Goal: Use online tool/utility: Utilize a website feature to perform a specific function

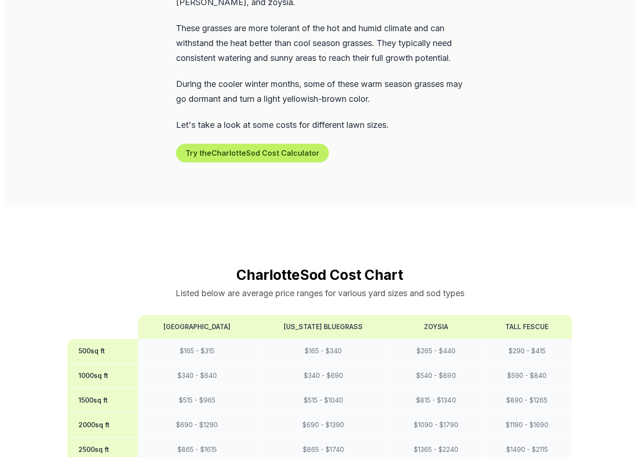
scroll to position [557, 0]
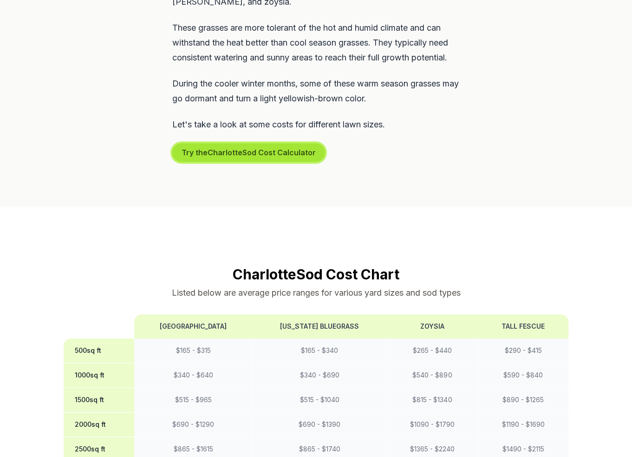
click at [272, 143] on button "Try the Charlotte Sod Cost Calculator" at bounding box center [248, 152] width 153 height 19
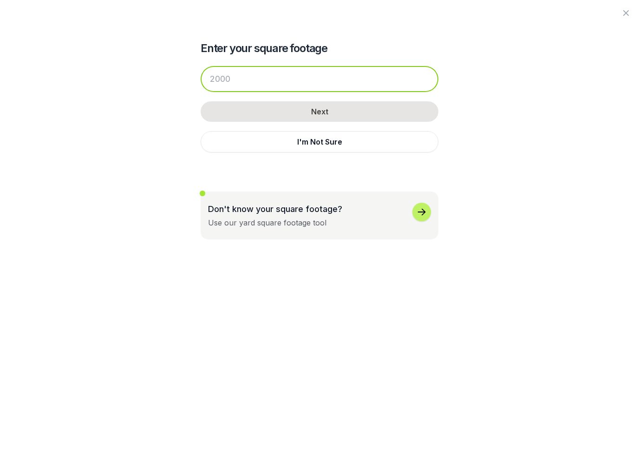
click at [284, 85] on input "number" at bounding box center [320, 79] width 238 height 26
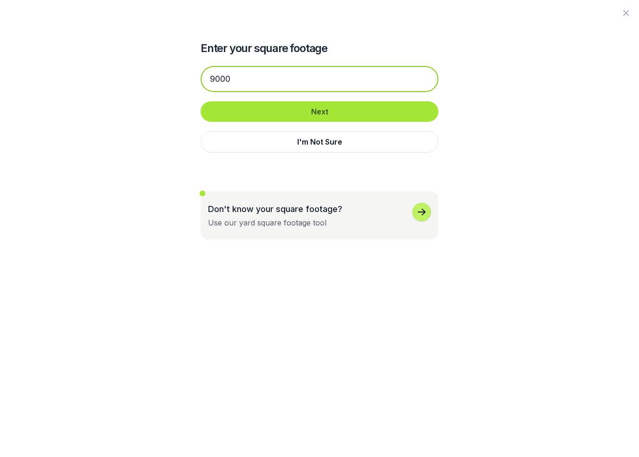
type input "9000"
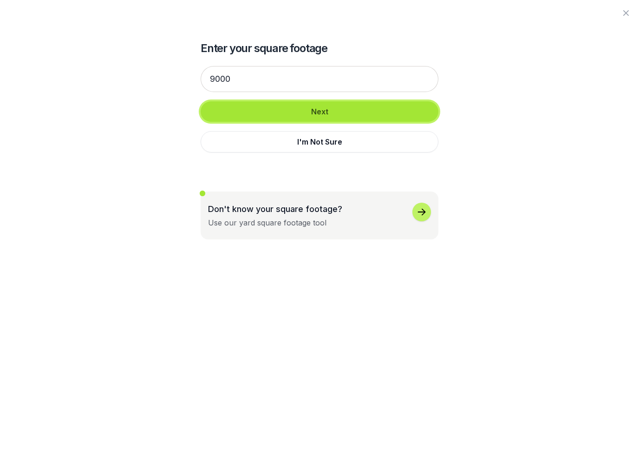
click at [285, 115] on button "Next" at bounding box center [320, 111] width 238 height 20
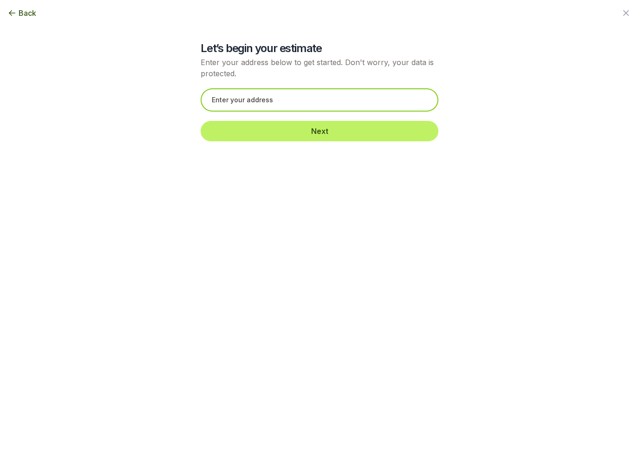
click at [283, 103] on input "text" at bounding box center [320, 99] width 238 height 23
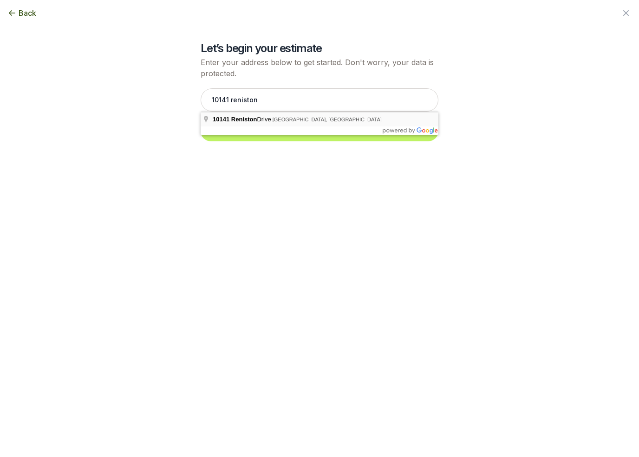
type input "[STREET_ADDRESS]"
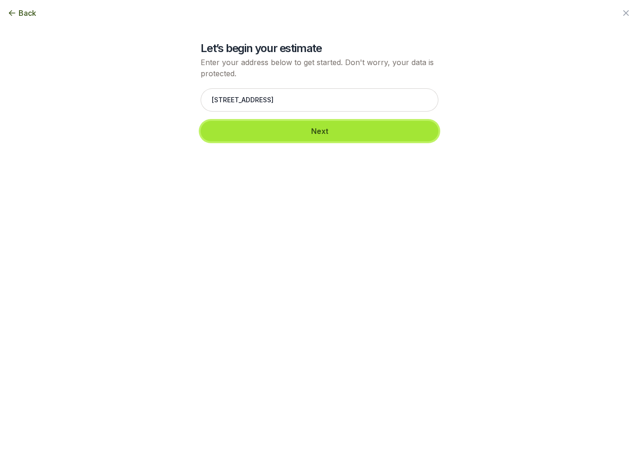
click at [306, 130] on button "Next" at bounding box center [320, 131] width 238 height 20
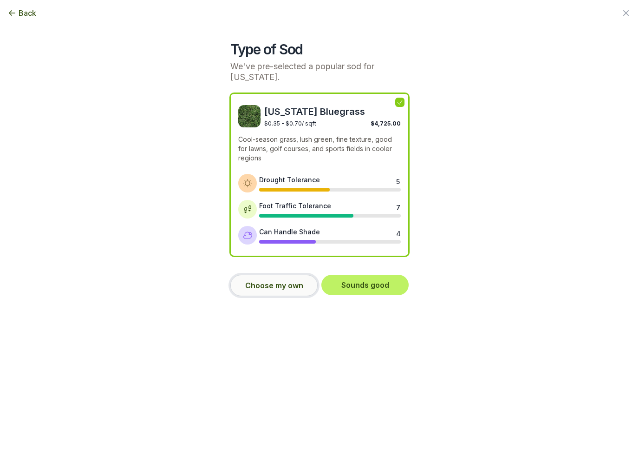
click at [289, 283] on button "Choose my own" at bounding box center [273, 285] width 87 height 21
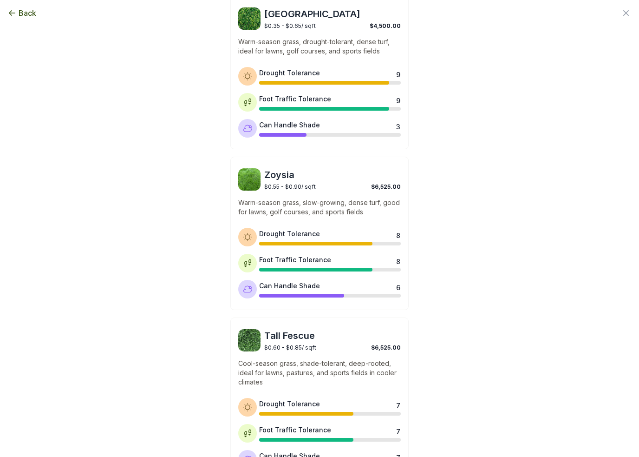
scroll to position [279, 0]
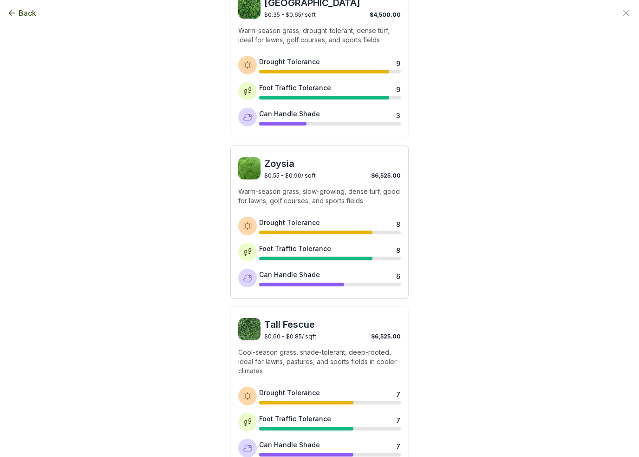
click at [324, 181] on div "Zoysia $0.55 - $0.90 / sqft $6,525.00 Warm-season grass, slow-growing, dense tu…" at bounding box center [319, 221] width 178 height 153
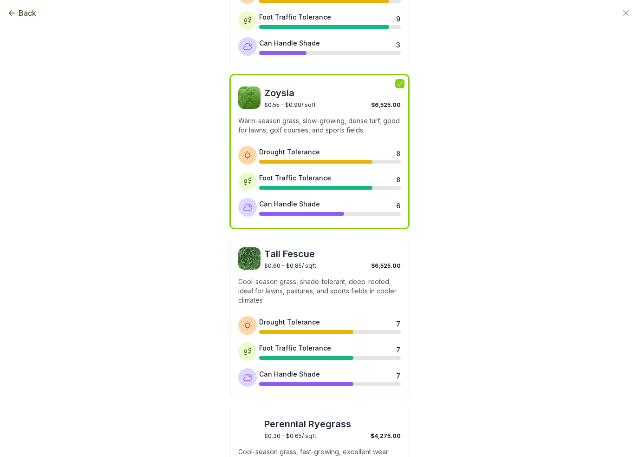
scroll to position [676, 0]
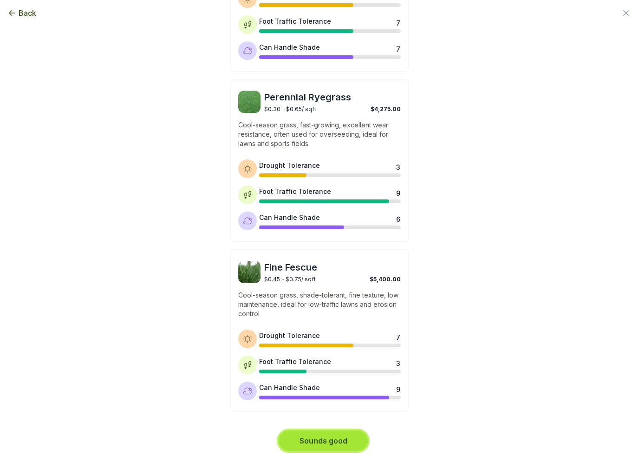
click at [337, 437] on button "Sounds good" at bounding box center [323, 440] width 89 height 20
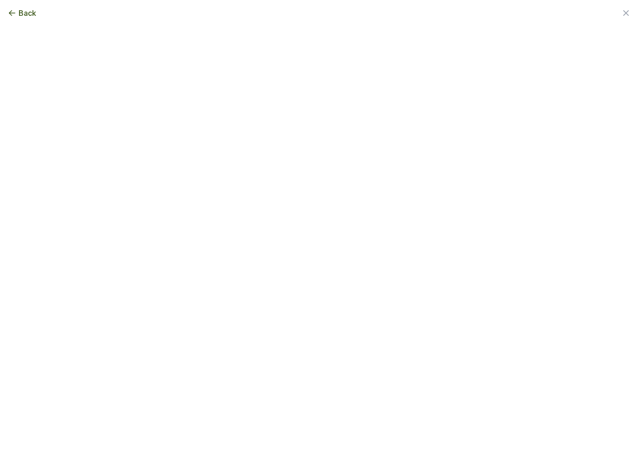
scroll to position [0, 0]
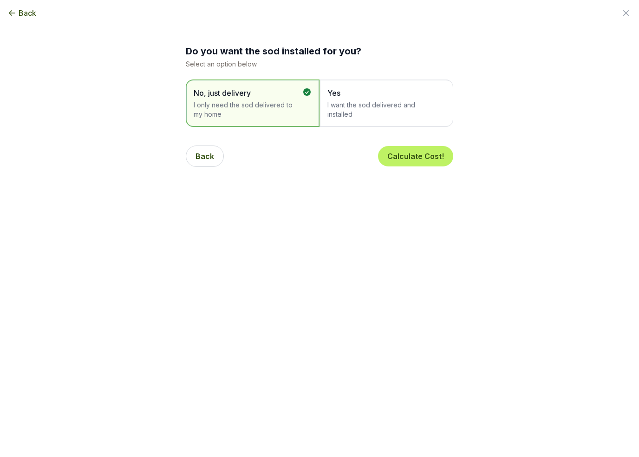
click at [388, 94] on span "Yes" at bounding box center [381, 92] width 109 height 11
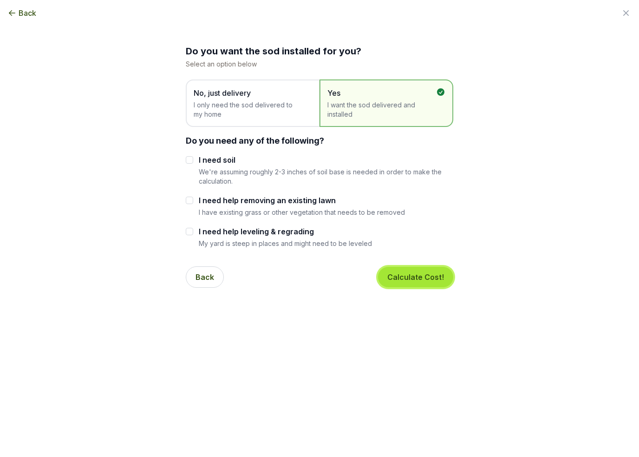
click at [414, 278] on button "Calculate Cost!" at bounding box center [415, 277] width 75 height 20
